Goal: Information Seeking & Learning: Understand process/instructions

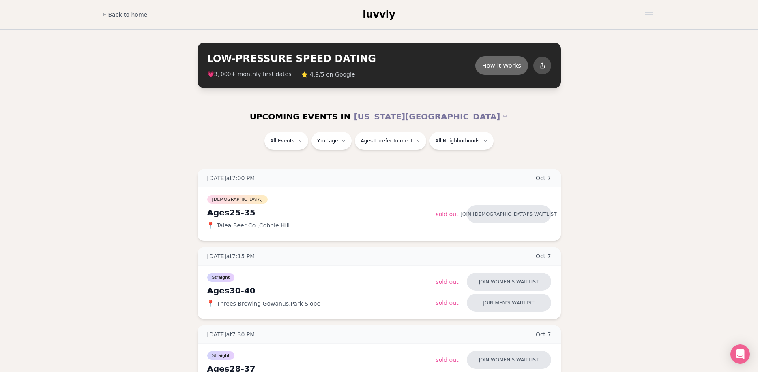
click at [499, 65] on button "How it Works" at bounding box center [501, 65] width 53 height 19
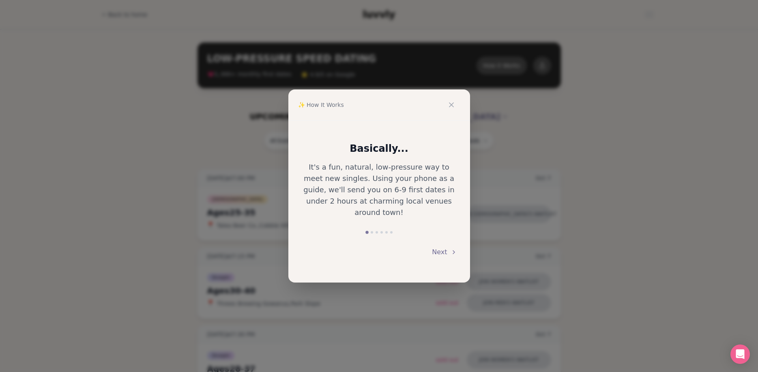
click at [454, 249] on icon at bounding box center [453, 252] width 6 height 6
click at [454, 248] on button "Next" at bounding box center [444, 253] width 25 height 18
click at [454, 249] on icon at bounding box center [453, 252] width 6 height 6
click at [453, 250] on button "Next" at bounding box center [444, 253] width 25 height 18
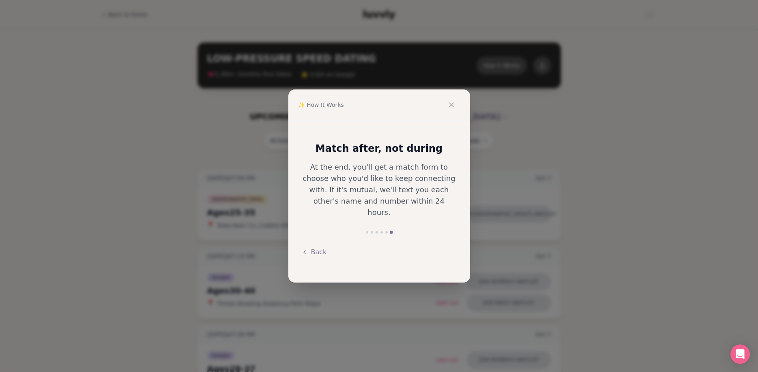
click at [453, 250] on div "Back" at bounding box center [379, 253] width 156 height 18
click at [454, 107] on icon at bounding box center [451, 105] width 8 height 8
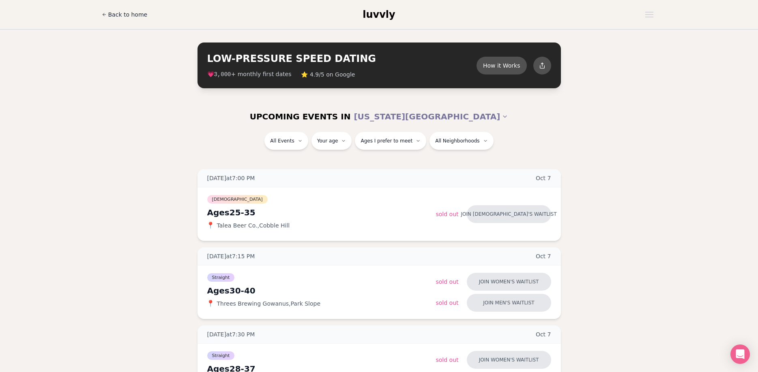
click at [122, 16] on span "Back to home" at bounding box center [127, 15] width 39 height 8
